Goal: Task Accomplishment & Management: Manage account settings

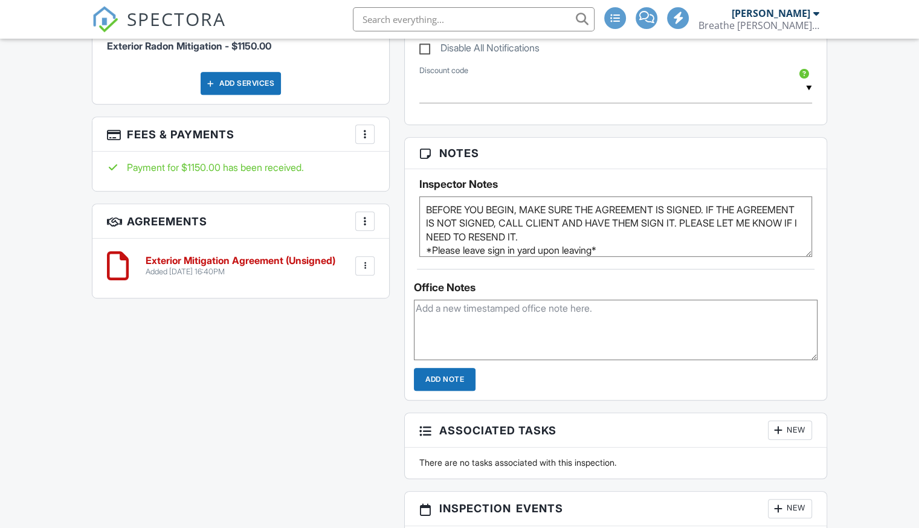
click at [364, 140] on div "More" at bounding box center [364, 133] width 19 height 19
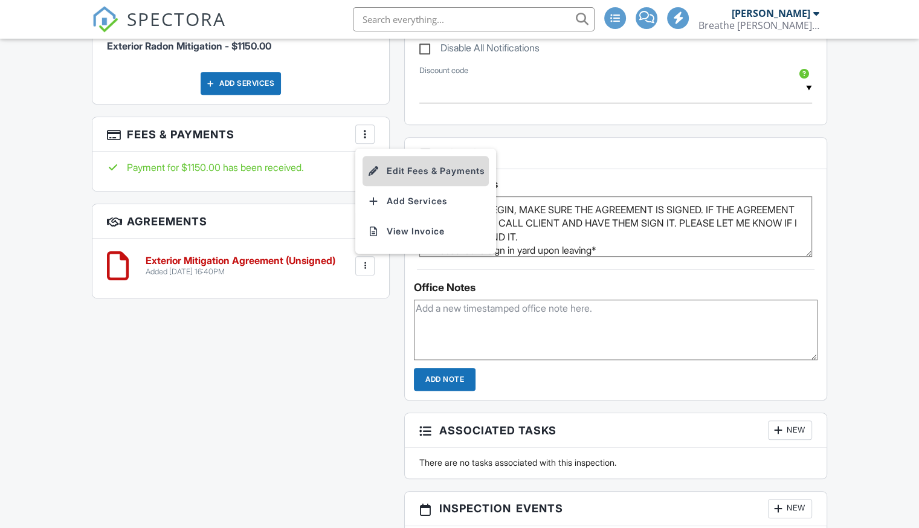
click at [405, 170] on li "Edit Fees & Payments" at bounding box center [426, 171] width 126 height 30
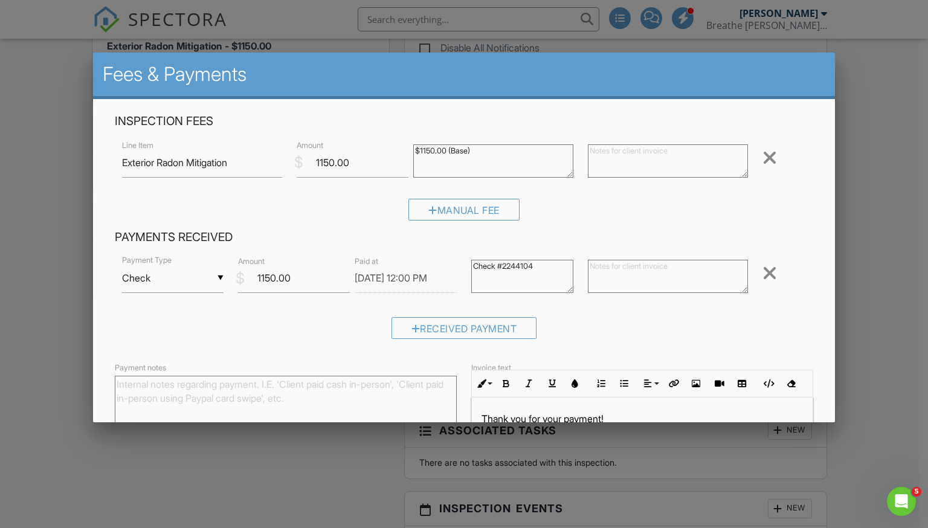
click at [238, 402] on textarea "Payment notes" at bounding box center [286, 406] width 342 height 60
click at [192, 387] on textarea "Payment notes" at bounding box center [286, 406] width 342 height 60
click at [237, 378] on textarea "Deposited check 8/27/25" at bounding box center [286, 406] width 342 height 60
drag, startPoint x: 261, startPoint y: 385, endPoint x: 112, endPoint y: 388, distance: 149.3
click at [112, 388] on div "Payment notes Deposited check 8/27/25 ~ Tia" at bounding box center [286, 402] width 357 height 85
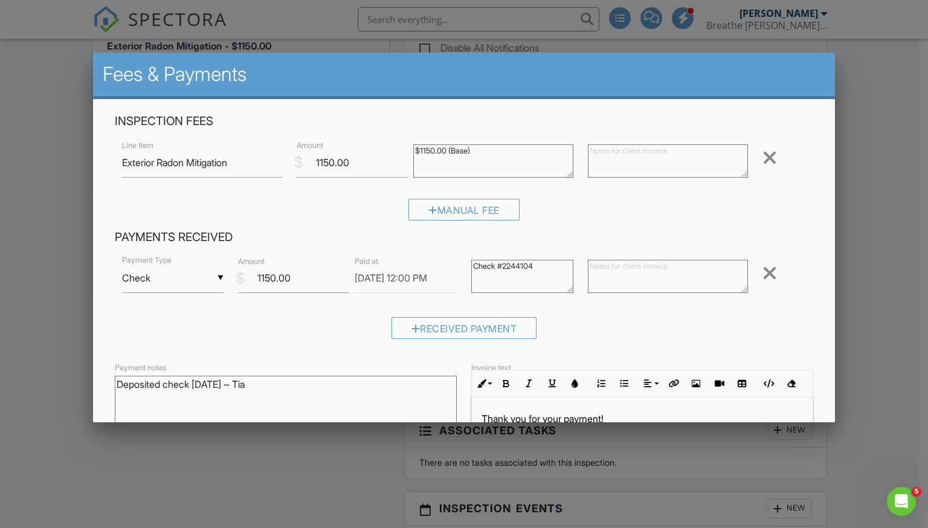
scroll to position [123, 0]
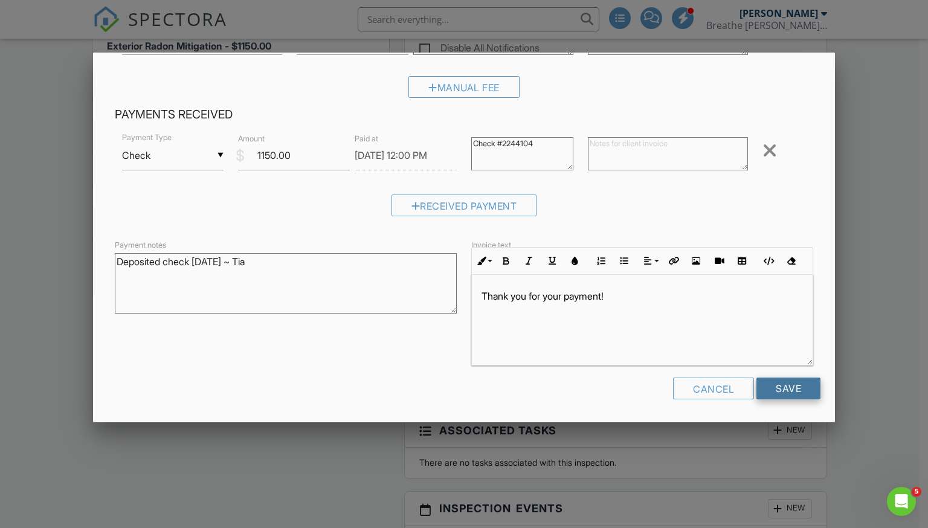
type textarea "Deposited check 8/27/25 ~ Tia"
click at [788, 390] on input "Save" at bounding box center [789, 389] width 64 height 22
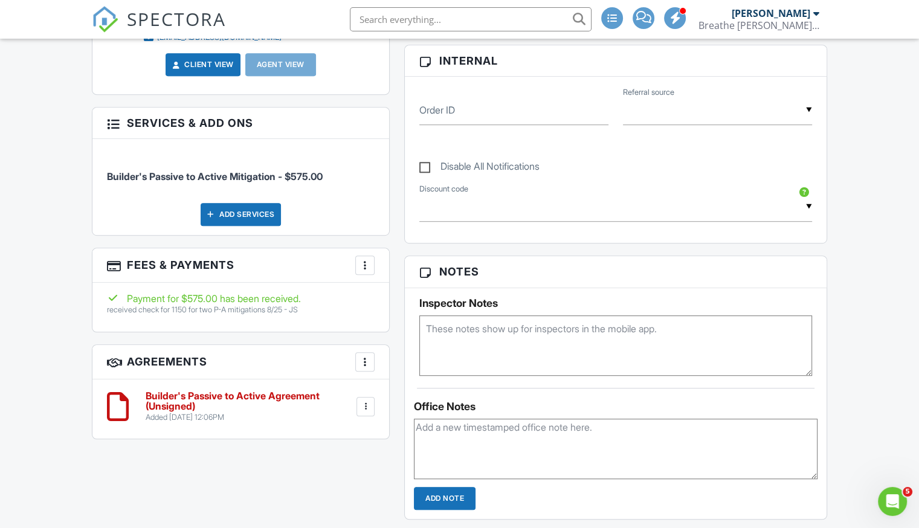
click at [367, 267] on div at bounding box center [365, 265] width 12 height 12
click at [399, 297] on li "Edit Fees & Payments" at bounding box center [426, 302] width 126 height 30
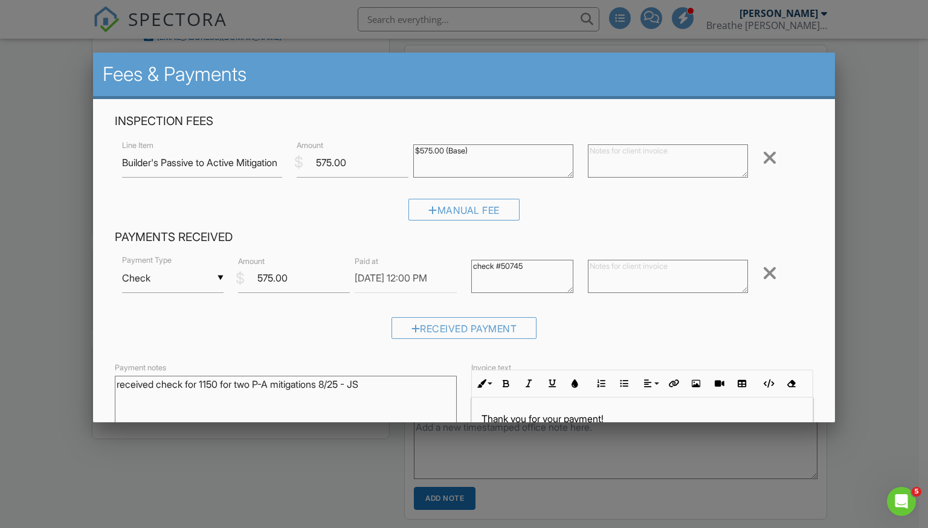
click at [386, 383] on textarea "received check for 1150 for two P-A mitigations 8/25 - JS" at bounding box center [286, 406] width 342 height 60
paste textarea "Deposited check [DATE] ~ Tia"
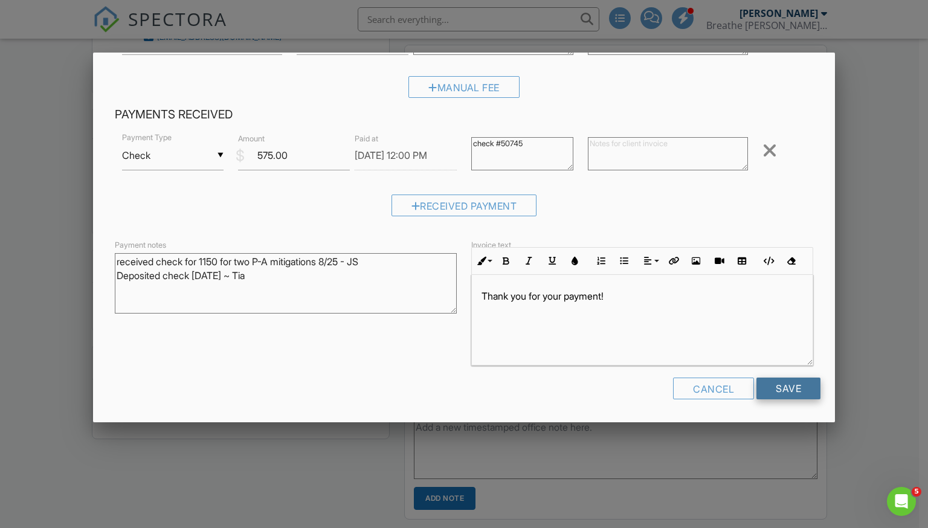
type textarea "received check for 1150 for two P-A mitigations 8/25 - JS Deposited check 8/27/…"
click at [788, 389] on input "Save" at bounding box center [789, 389] width 64 height 22
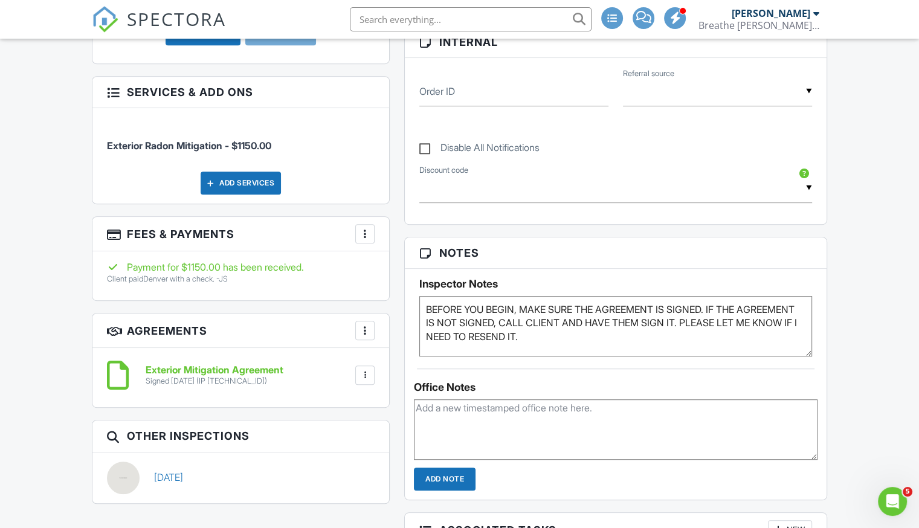
click at [365, 234] on div at bounding box center [365, 234] width 12 height 12
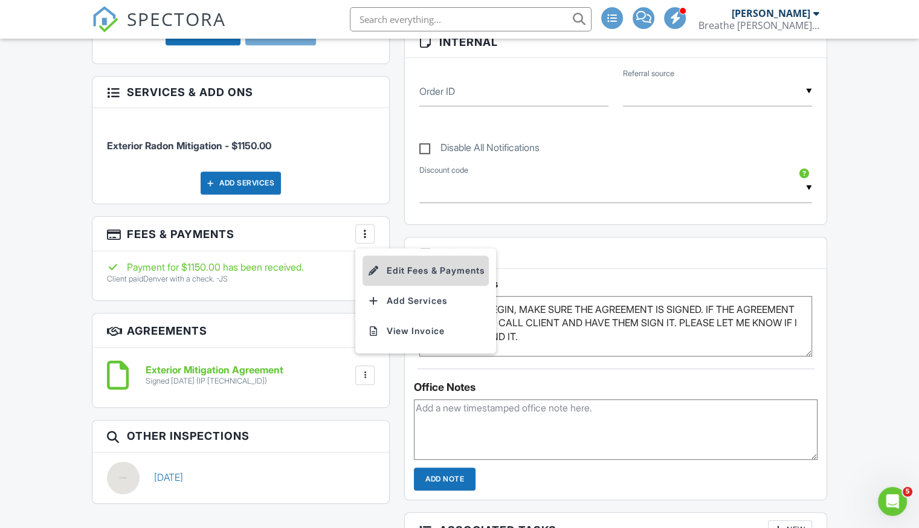
click at [390, 268] on li "Edit Fees & Payments" at bounding box center [426, 271] width 126 height 30
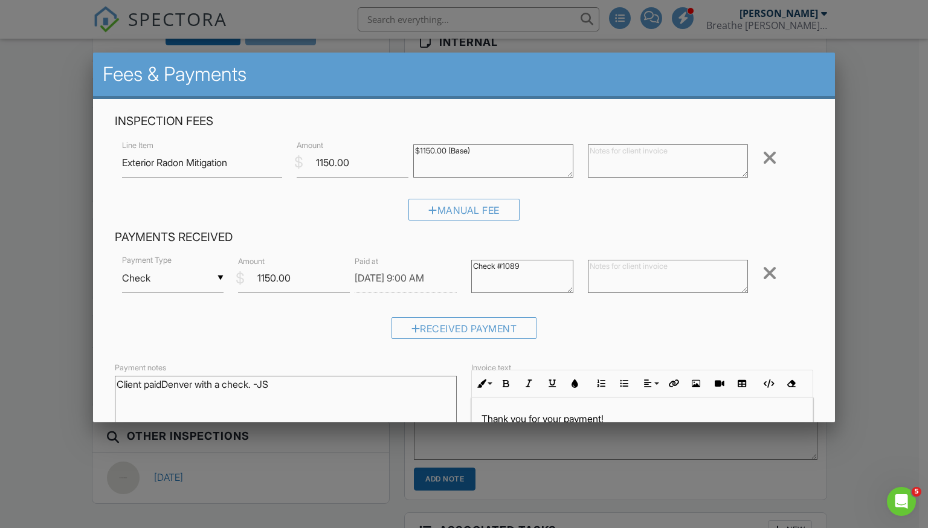
click at [315, 382] on textarea "Client paidDenver with a check. -JS" at bounding box center [286, 406] width 342 height 60
paste textarea "Deposited check [DATE] ~ Tia"
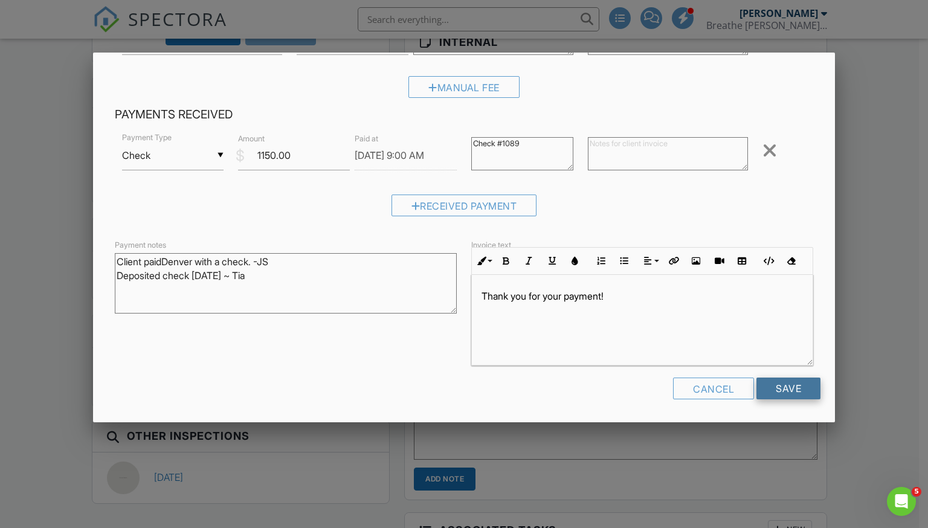
type textarea "Client paidDenver with a check. -JS Deposited check 8/27/25 ~ Tia"
click at [783, 388] on input "Save" at bounding box center [789, 389] width 64 height 22
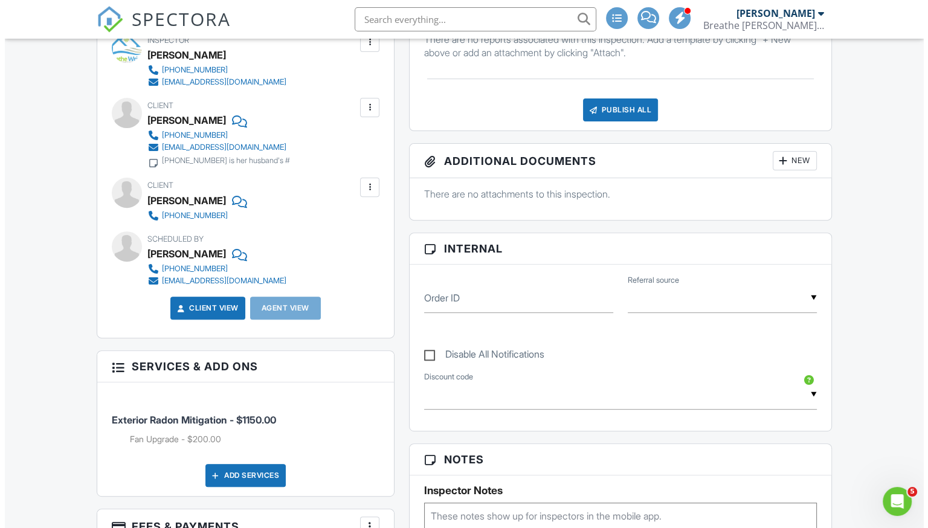
scroll to position [475, 0]
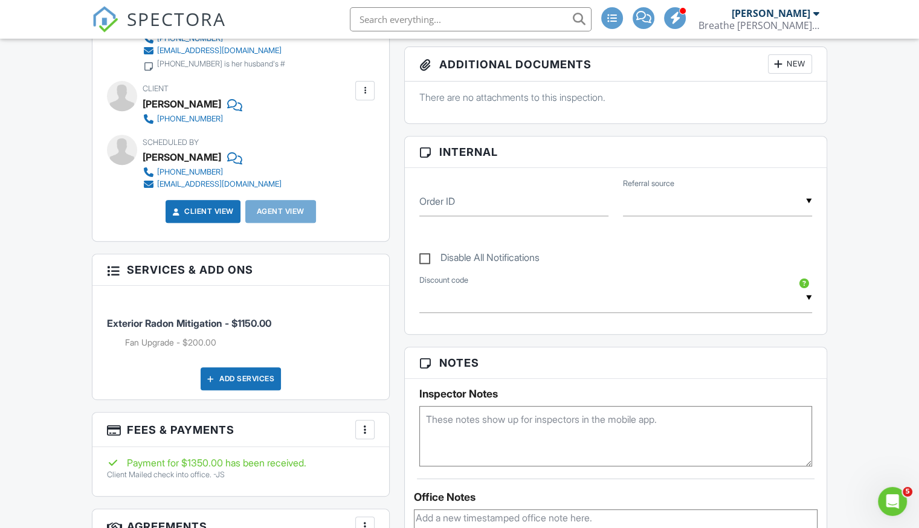
click at [363, 431] on div at bounding box center [365, 430] width 12 height 12
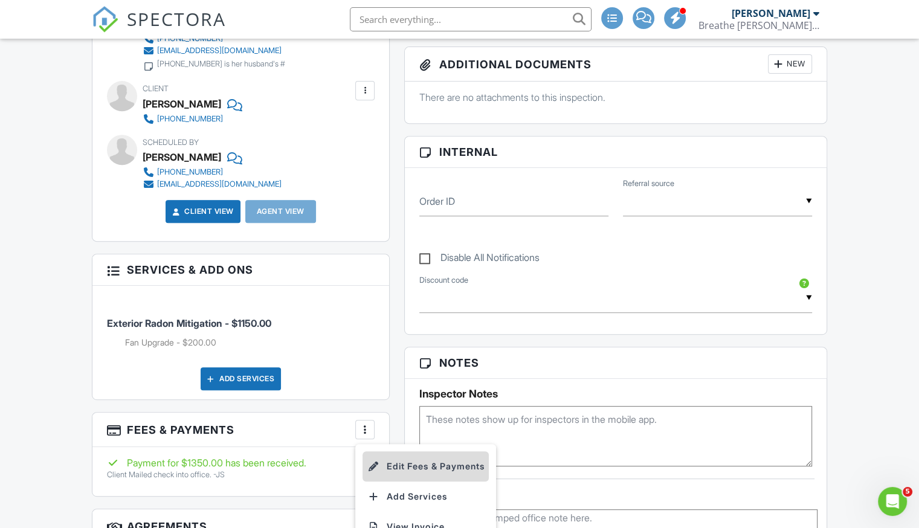
click at [399, 460] on li "Edit Fees & Payments" at bounding box center [426, 466] width 126 height 30
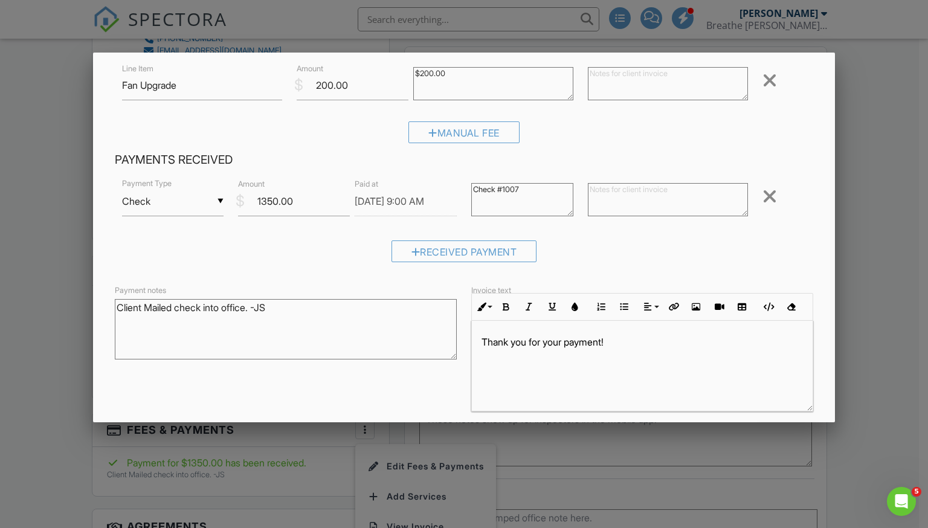
scroll to position [145, 0]
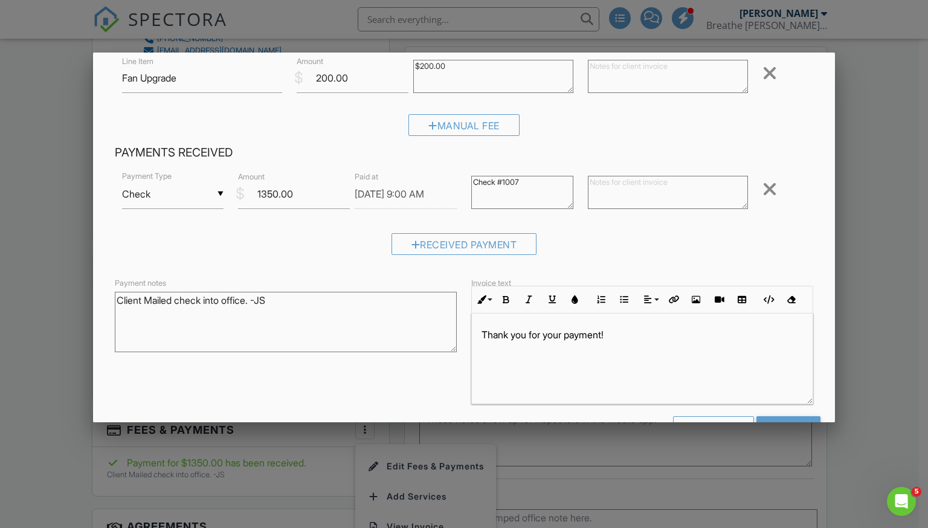
click at [309, 294] on textarea "Client Mailed check into office. -JS" at bounding box center [286, 322] width 342 height 60
paste textarea "Deposited check 8/27/25 ~ Tia"
type textarea "Client Mailed check into office. -JS Deposited check 8/27/25 ~ Tia"
click at [781, 420] on input "Save" at bounding box center [789, 427] width 64 height 22
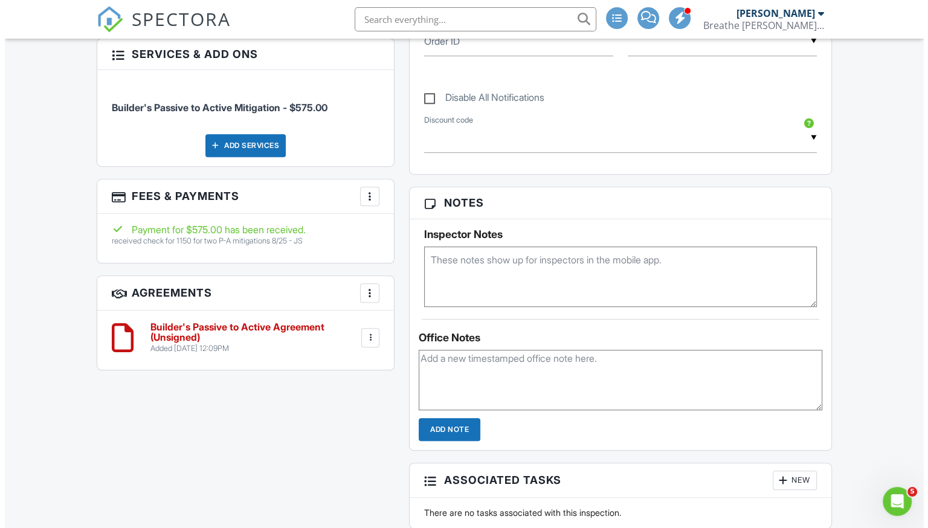
scroll to position [754, 0]
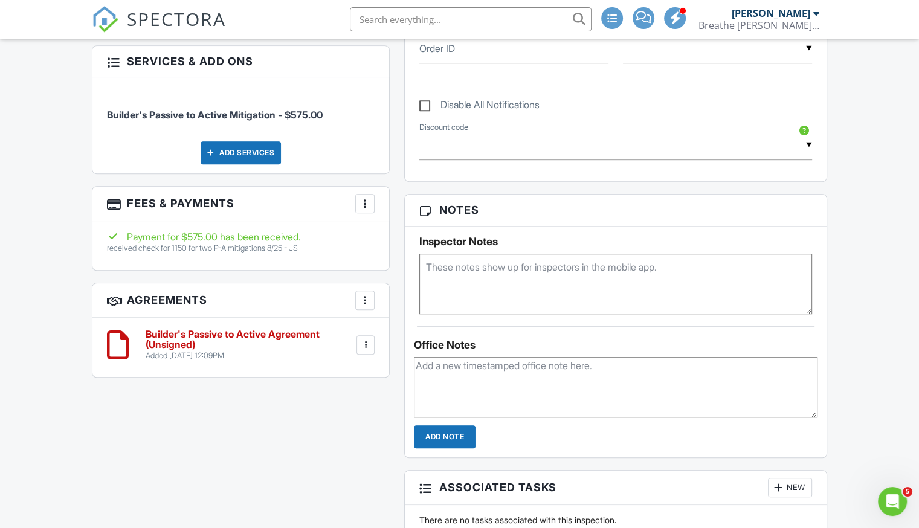
click at [370, 201] on div at bounding box center [365, 204] width 12 height 12
click at [404, 231] on li "Edit Fees & Payments" at bounding box center [426, 240] width 126 height 30
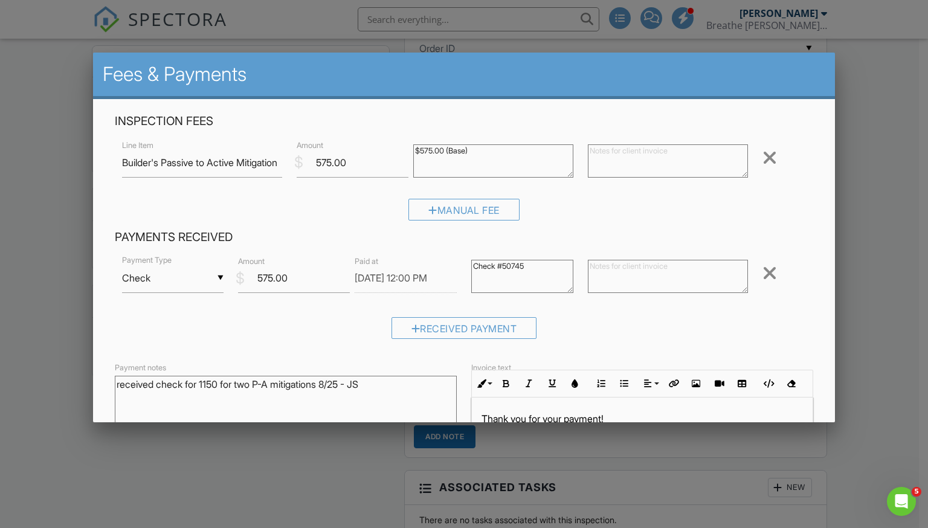
click at [430, 384] on textarea "received check for 1150 for two P-A mitigations 8/25 - JS" at bounding box center [286, 406] width 342 height 60
paste textarea "Deposited check 8/27/25 ~ Tia"
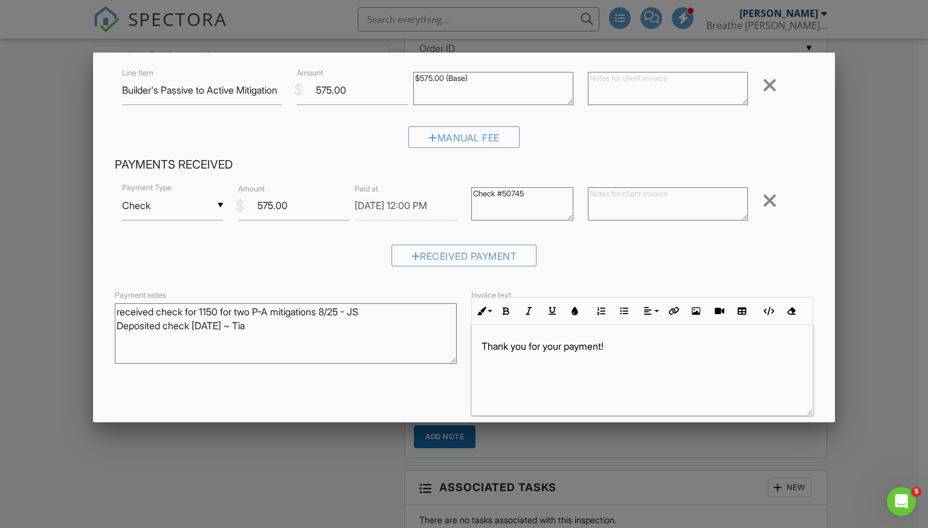
scroll to position [97, 0]
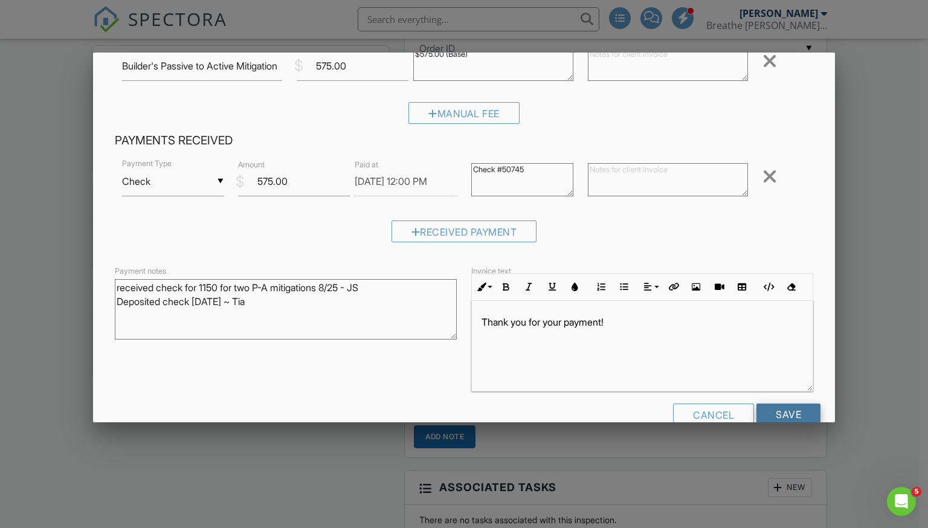
type textarea "received check for 1150 for two P-A mitigations 8/25 - JS Deposited check 8/27/…"
click at [782, 407] on input "Save" at bounding box center [789, 415] width 64 height 22
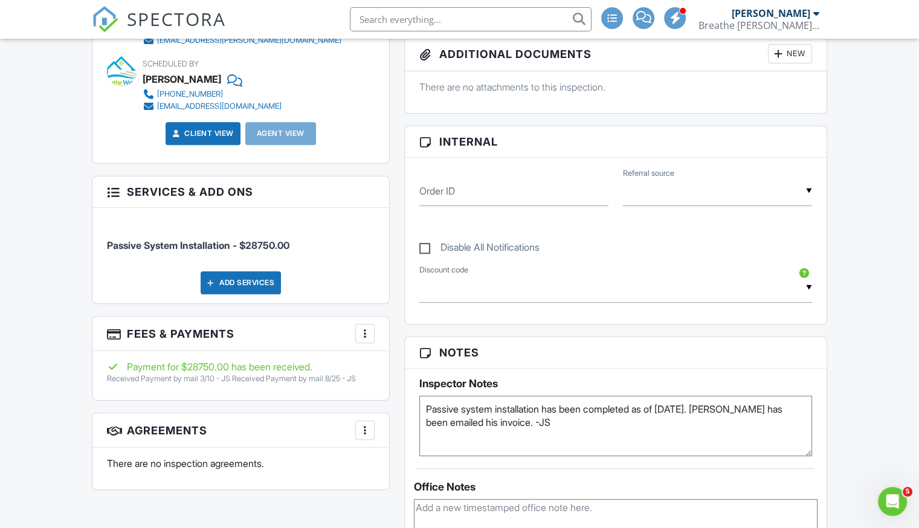
click at [367, 334] on div at bounding box center [365, 334] width 12 height 12
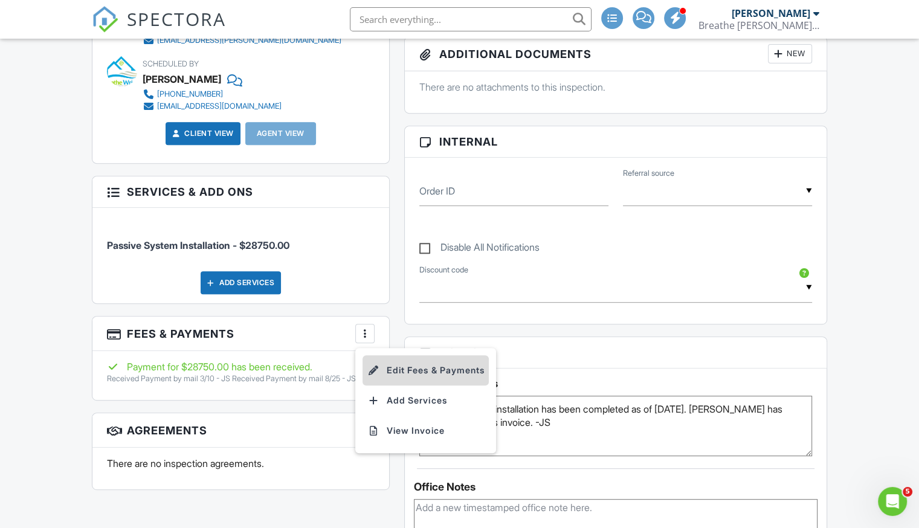
click at [406, 363] on li "Edit Fees & Payments" at bounding box center [426, 370] width 126 height 30
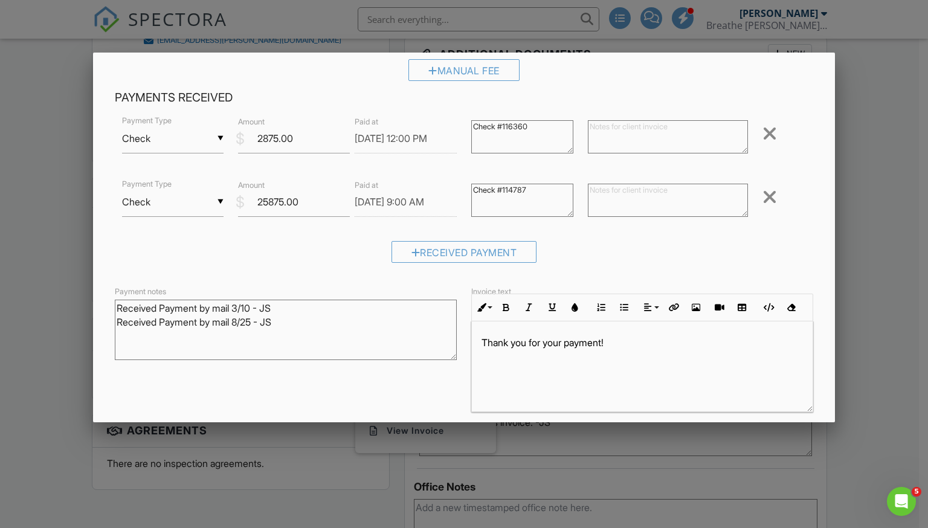
scroll to position [144, 0]
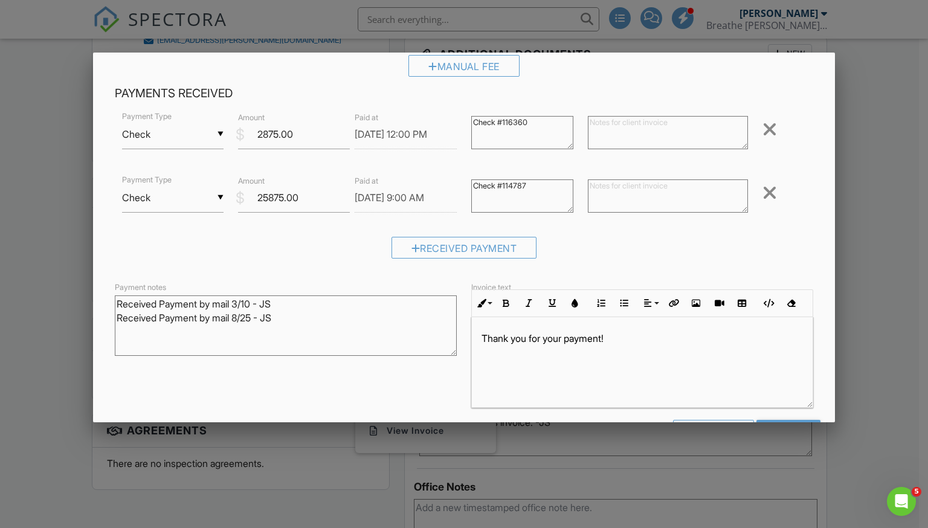
click at [316, 309] on textarea "Received Payment by mail 3/10 - JS Received Payment by mail 8/25 - JS" at bounding box center [286, 325] width 342 height 60
click at [306, 314] on textarea "Received Payment by mail 3/10 - JS Received Payment by mail 8/25 - JS" at bounding box center [286, 325] width 342 height 60
paste textarea "Deposited check 8/27/25 ~ Tia"
type textarea "Received Payment by mail 3/10 - JS Received Payment by mail 8/25 - JS Deposited…"
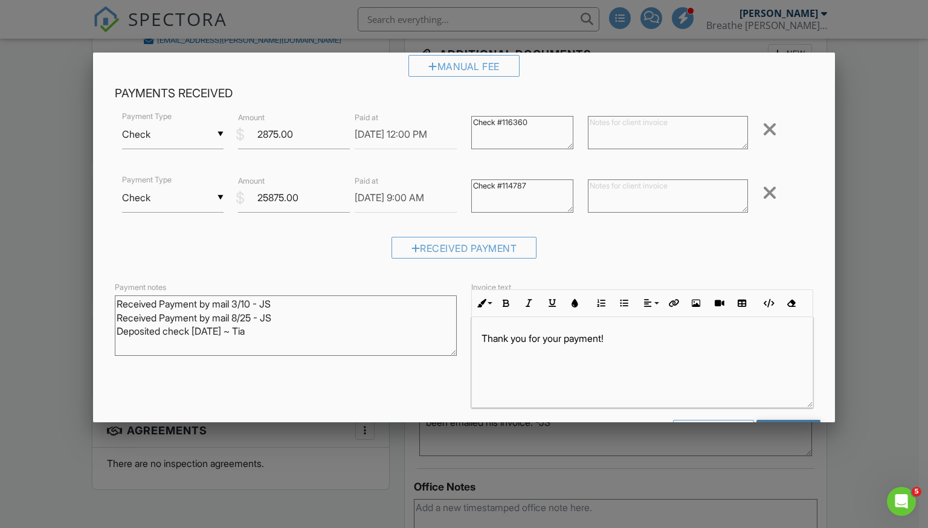
click at [793, 419] on form "Inspection Fees Line Item Passive System Installation $ Amount 28750.00 Passive…" at bounding box center [465, 210] width 714 height 481
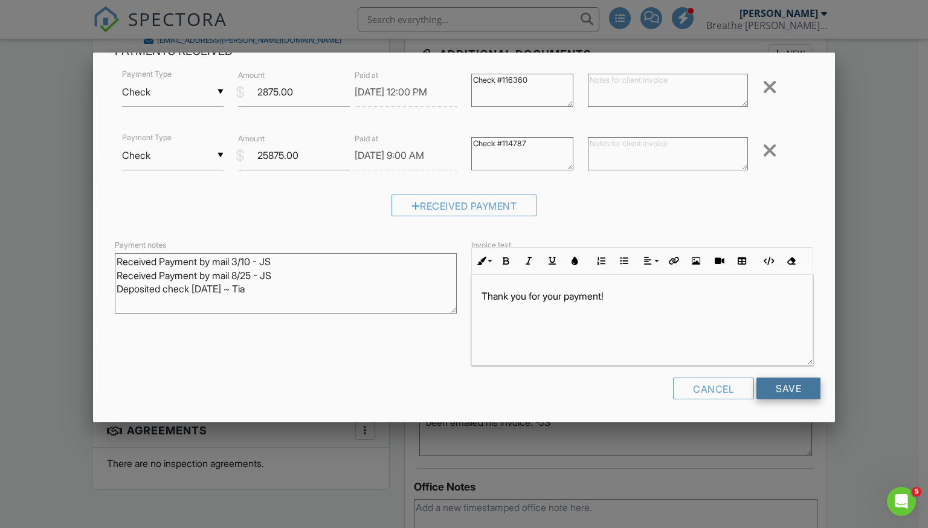
click at [776, 387] on input "Save" at bounding box center [789, 389] width 64 height 22
